Goal: Task Accomplishment & Management: Manage account settings

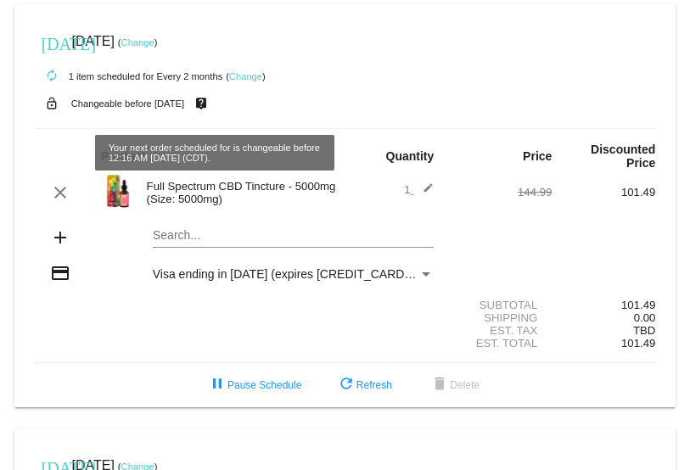
click at [154, 42] on link "Change" at bounding box center [137, 42] width 33 height 10
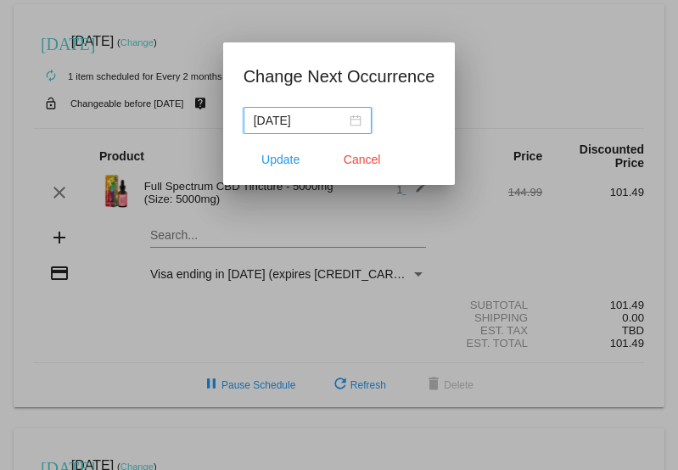
click at [359, 121] on div "[DATE]" at bounding box center [308, 120] width 108 height 19
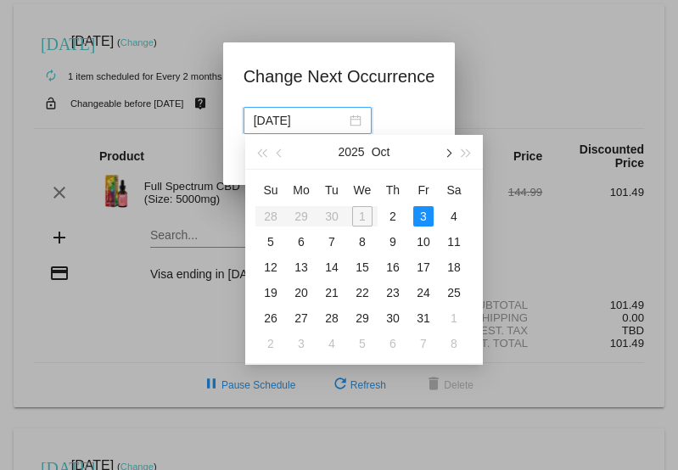
click at [450, 154] on span "button" at bounding box center [447, 153] width 8 height 8
click at [417, 244] on div "9" at bounding box center [423, 242] width 20 height 20
type input "[DATE]"
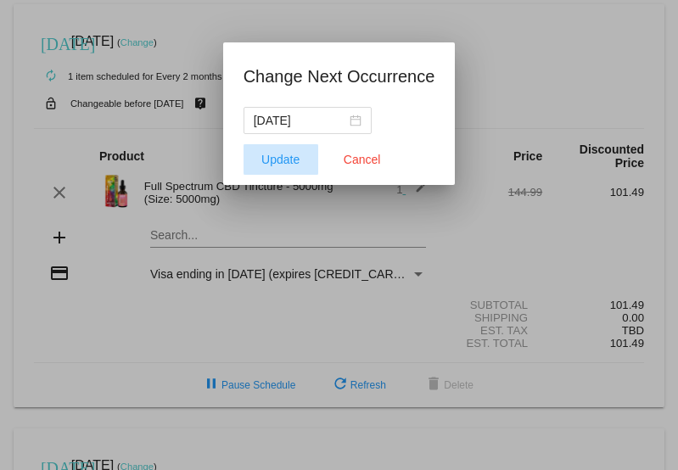
click at [293, 161] on span "Update" at bounding box center [280, 160] width 38 height 14
